Goal: Information Seeking & Learning: Learn about a topic

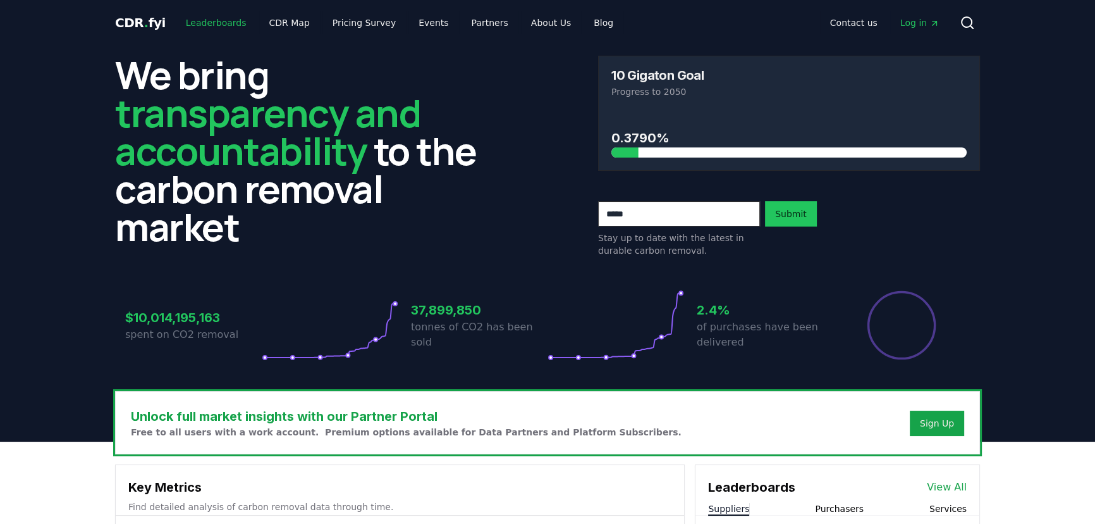
click at [214, 22] on link "Leaderboards" at bounding box center [216, 22] width 81 height 23
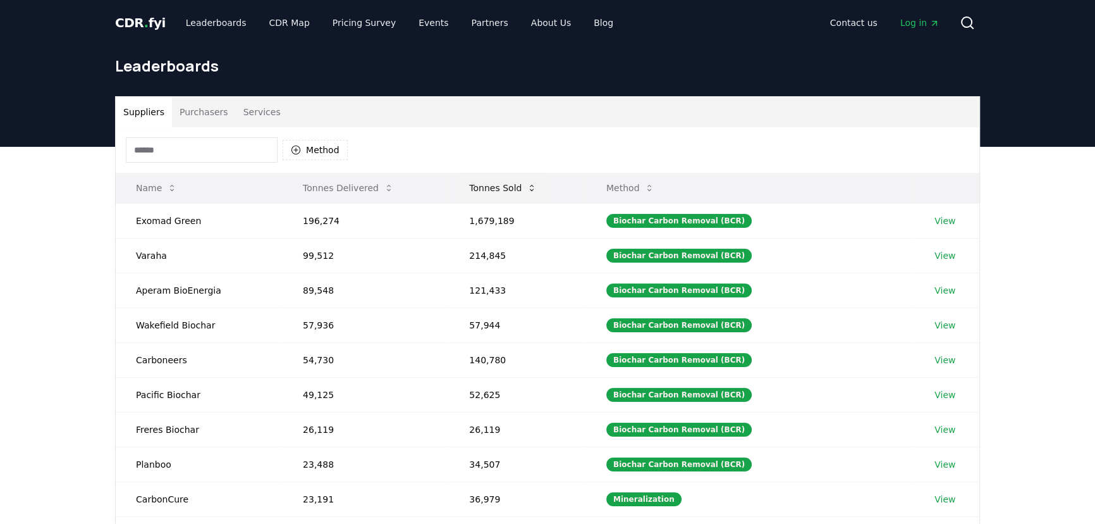
click at [489, 183] on button "Tonnes Sold" at bounding box center [503, 187] width 88 height 25
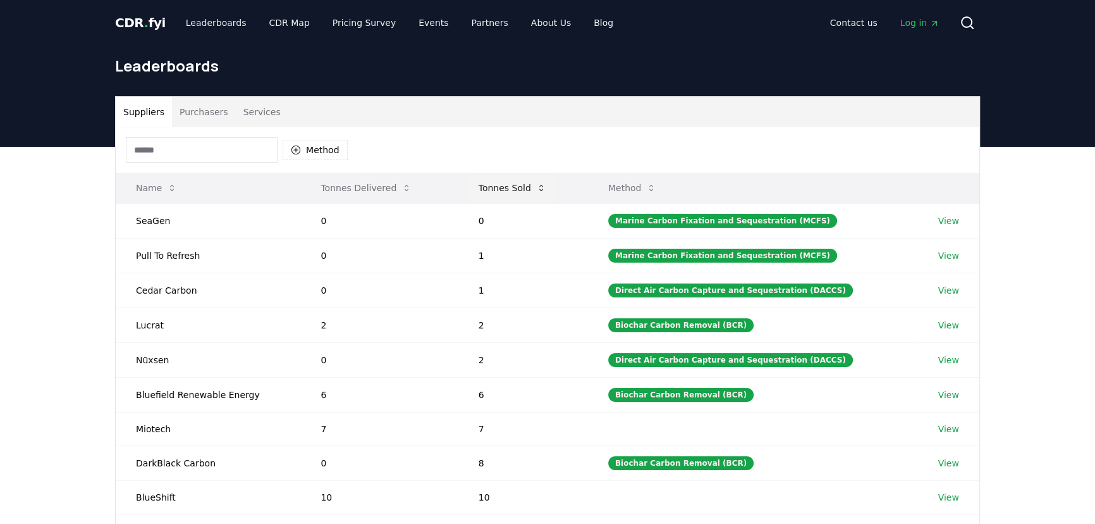
click at [488, 183] on button "Tonnes Sold" at bounding box center [513, 187] width 88 height 25
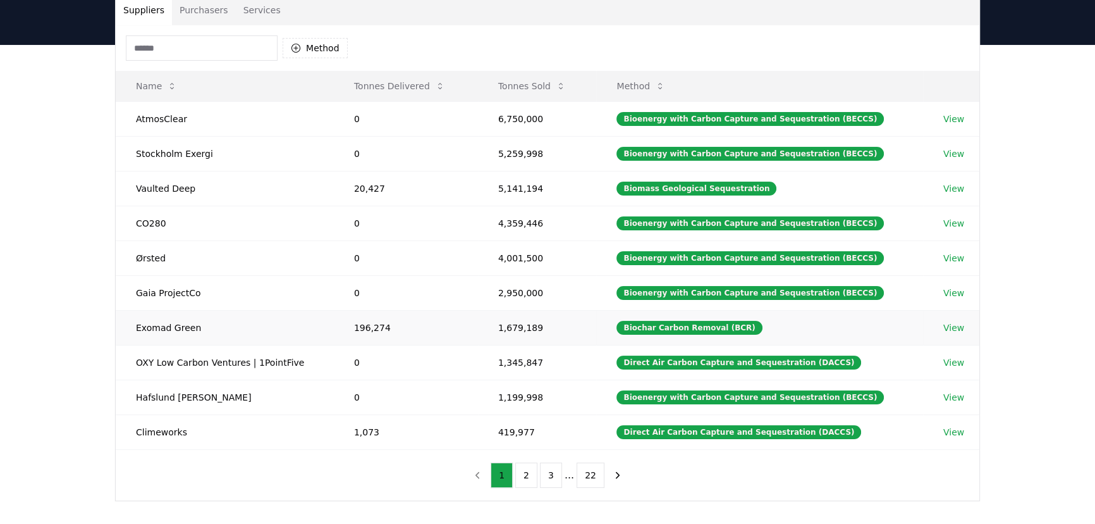
scroll to position [114, 0]
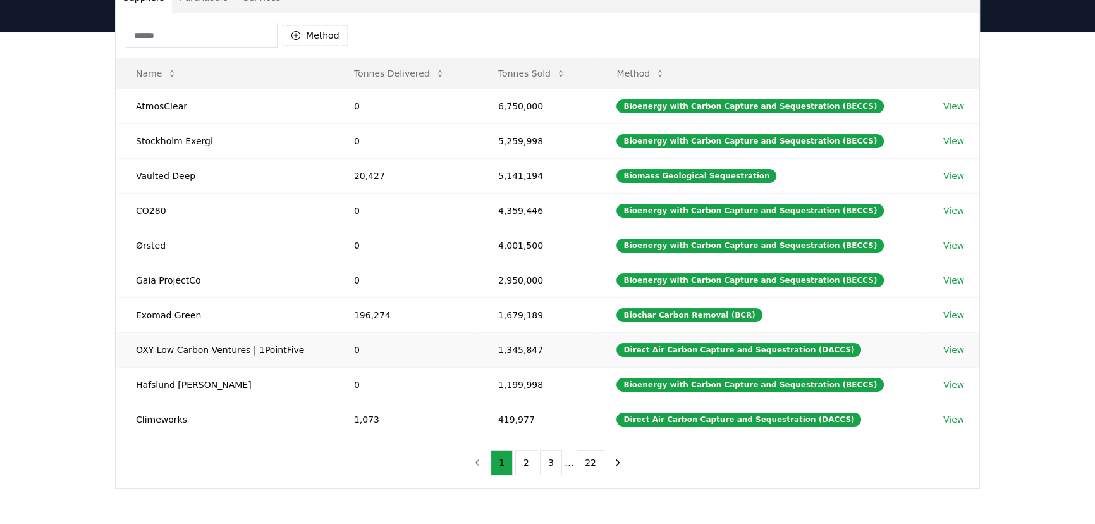
click at [526, 343] on td "1,345,847" at bounding box center [537, 349] width 119 height 35
click at [525, 344] on td "1,345,847" at bounding box center [537, 349] width 119 height 35
click at [525, 345] on td "1,345,847" at bounding box center [537, 349] width 119 height 35
click at [512, 416] on td "419,977" at bounding box center [537, 419] width 119 height 35
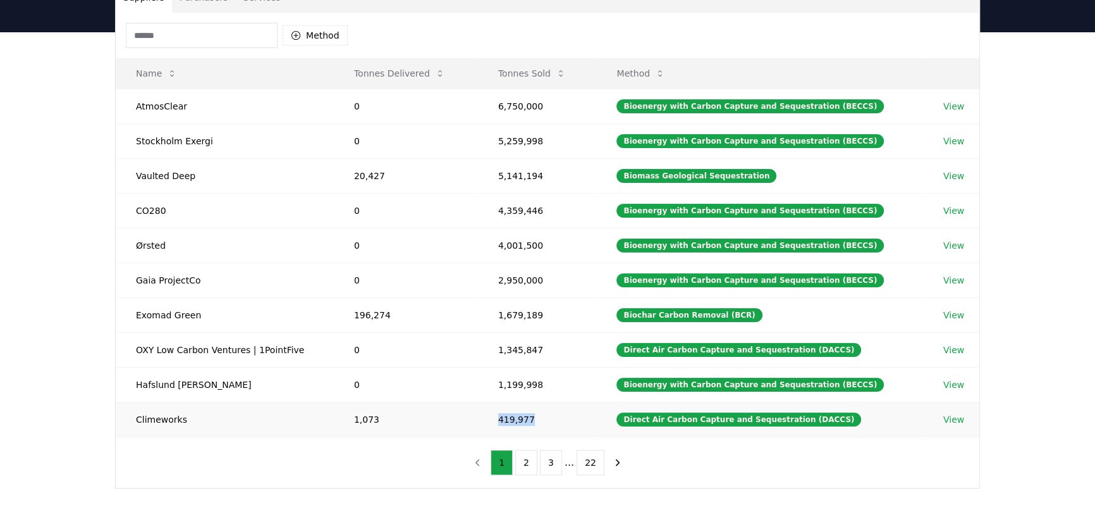
click at [512, 416] on td "419,977" at bounding box center [537, 419] width 119 height 35
click at [523, 343] on td "1,345,847" at bounding box center [537, 349] width 119 height 35
click at [524, 343] on td "1,345,847" at bounding box center [537, 349] width 119 height 35
click at [521, 421] on td "419,977" at bounding box center [537, 419] width 119 height 35
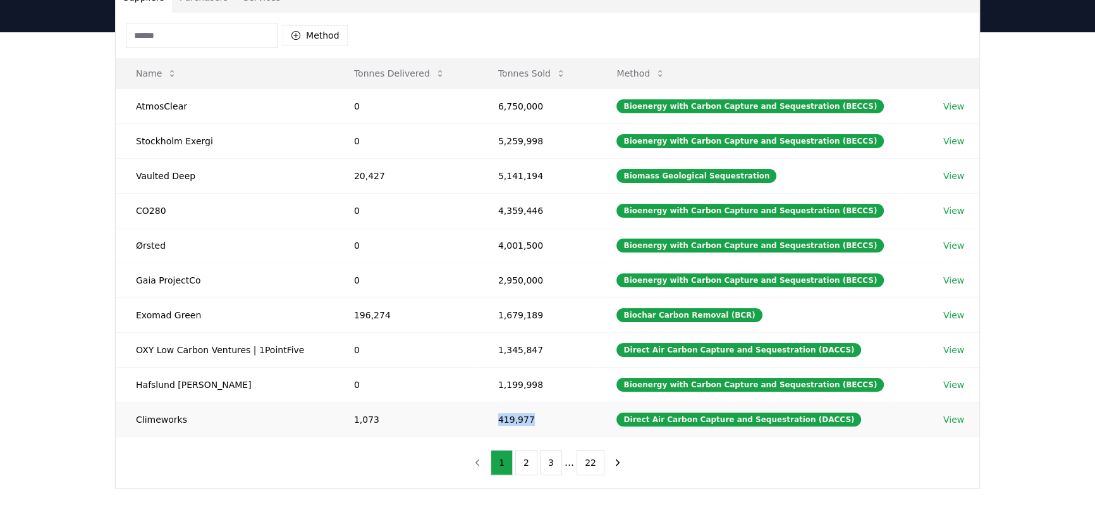
click at [521, 421] on td "419,977" at bounding box center [537, 419] width 119 height 35
click at [531, 351] on td "1,345,847" at bounding box center [537, 349] width 119 height 35
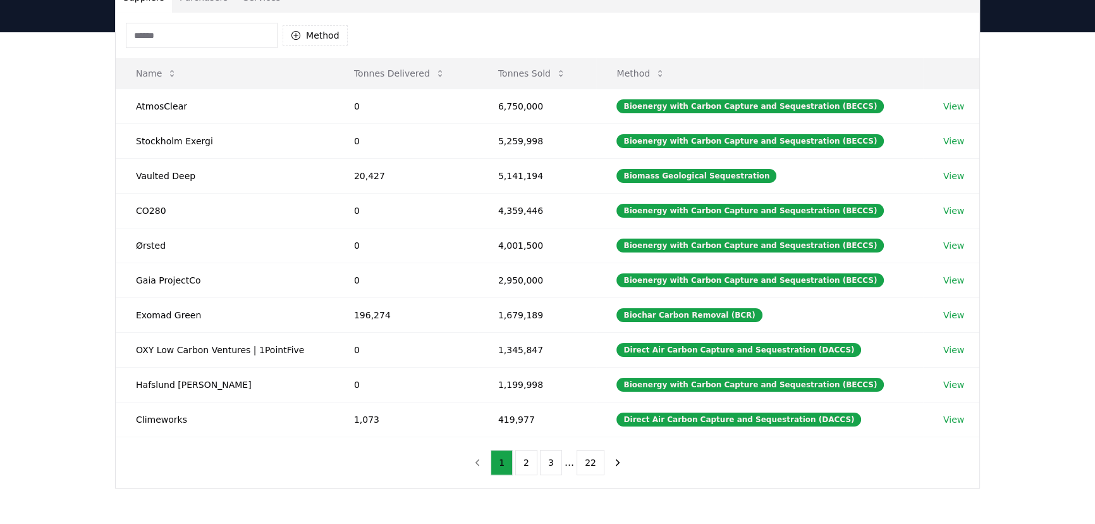
click at [57, 343] on div "Suppliers Purchasers Services Method Name Tonnes Delivered Tonnes Sold Method A…" at bounding box center [547, 285] width 1095 height 507
